Goal: Check status: Check status

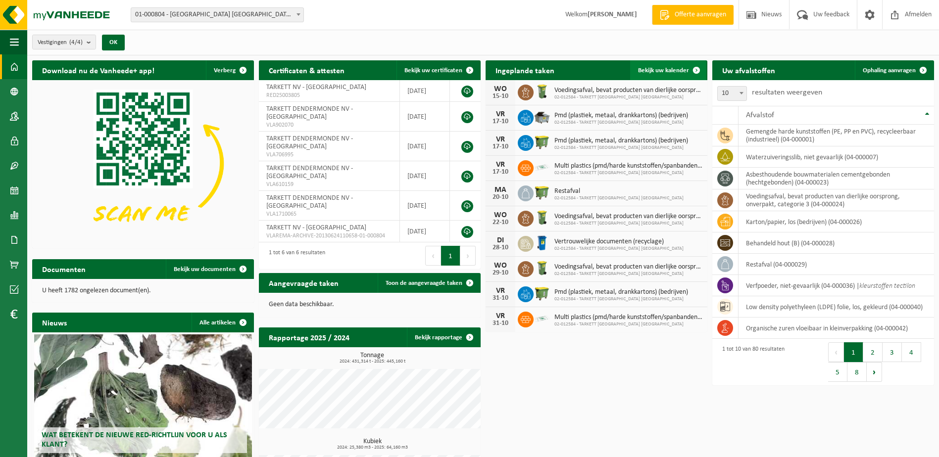
click at [673, 65] on link "Bekijk uw kalender" at bounding box center [668, 70] width 76 height 20
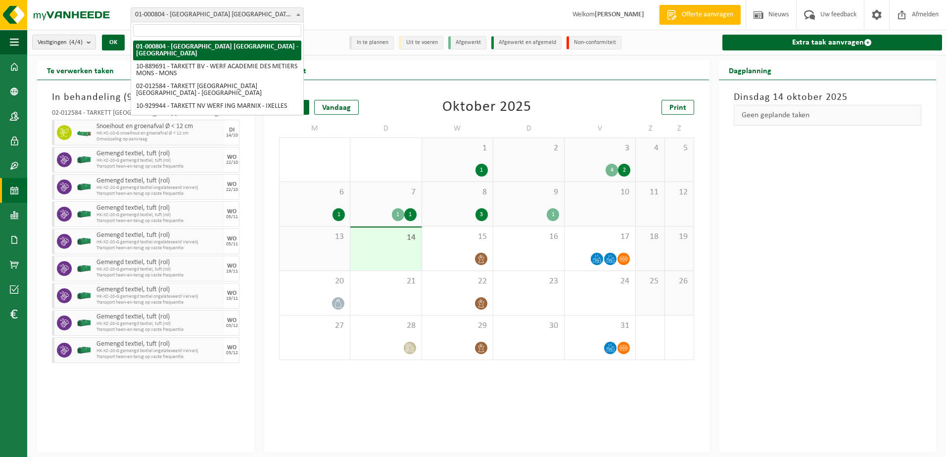
click at [177, 21] on span "01-000804 - [GEOGRAPHIC_DATA] [GEOGRAPHIC_DATA] - [GEOGRAPHIC_DATA]" at bounding box center [217, 15] width 172 height 14
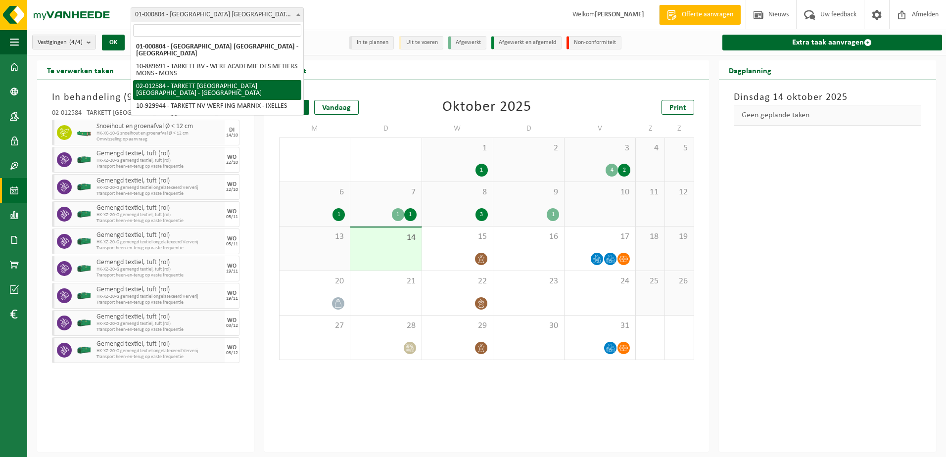
select select "2436"
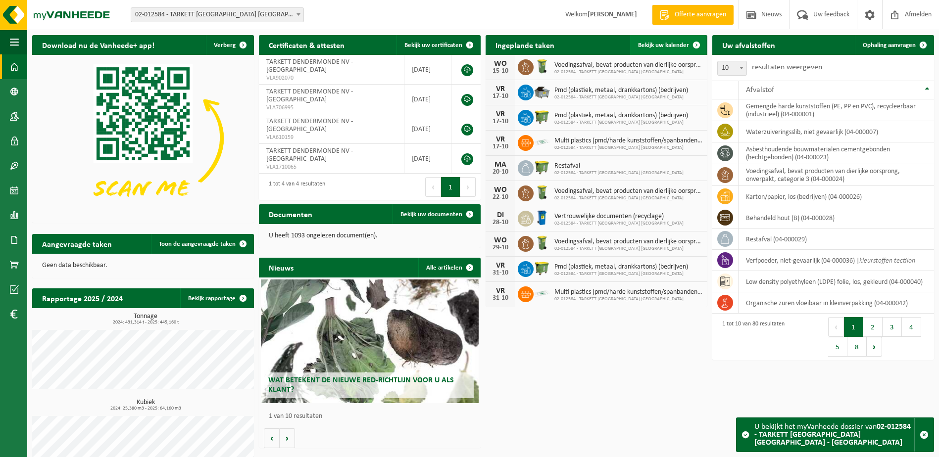
click at [665, 41] on link "Bekijk uw kalender" at bounding box center [668, 45] width 76 height 20
